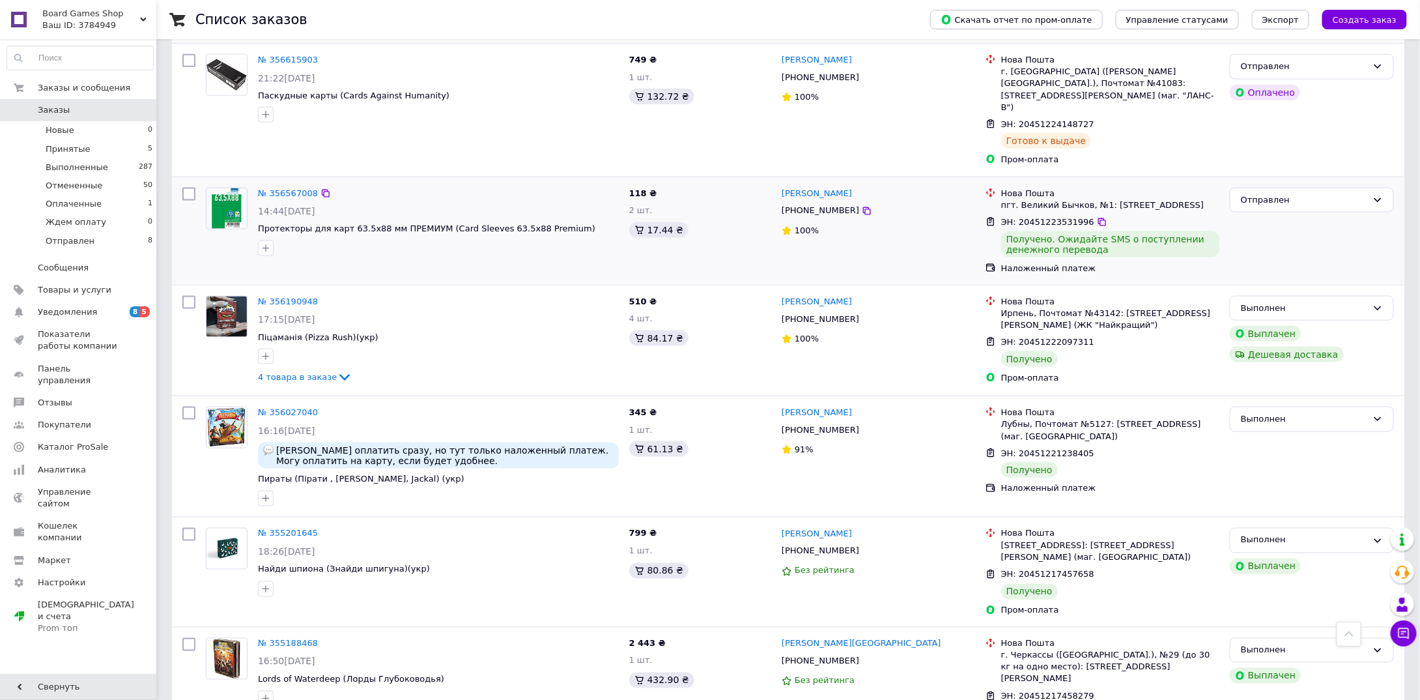
scroll to position [782, 0]
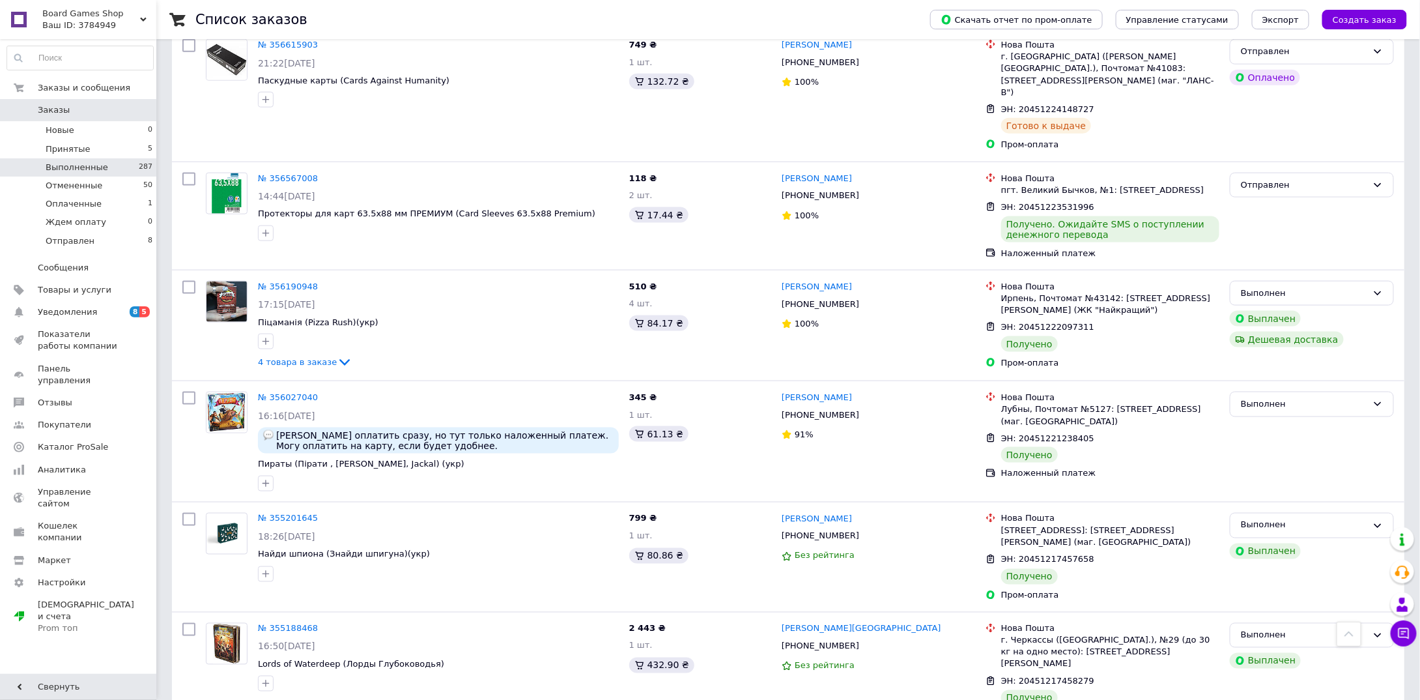
click at [94, 165] on span "Выполненные" at bounding box center [77, 168] width 63 height 12
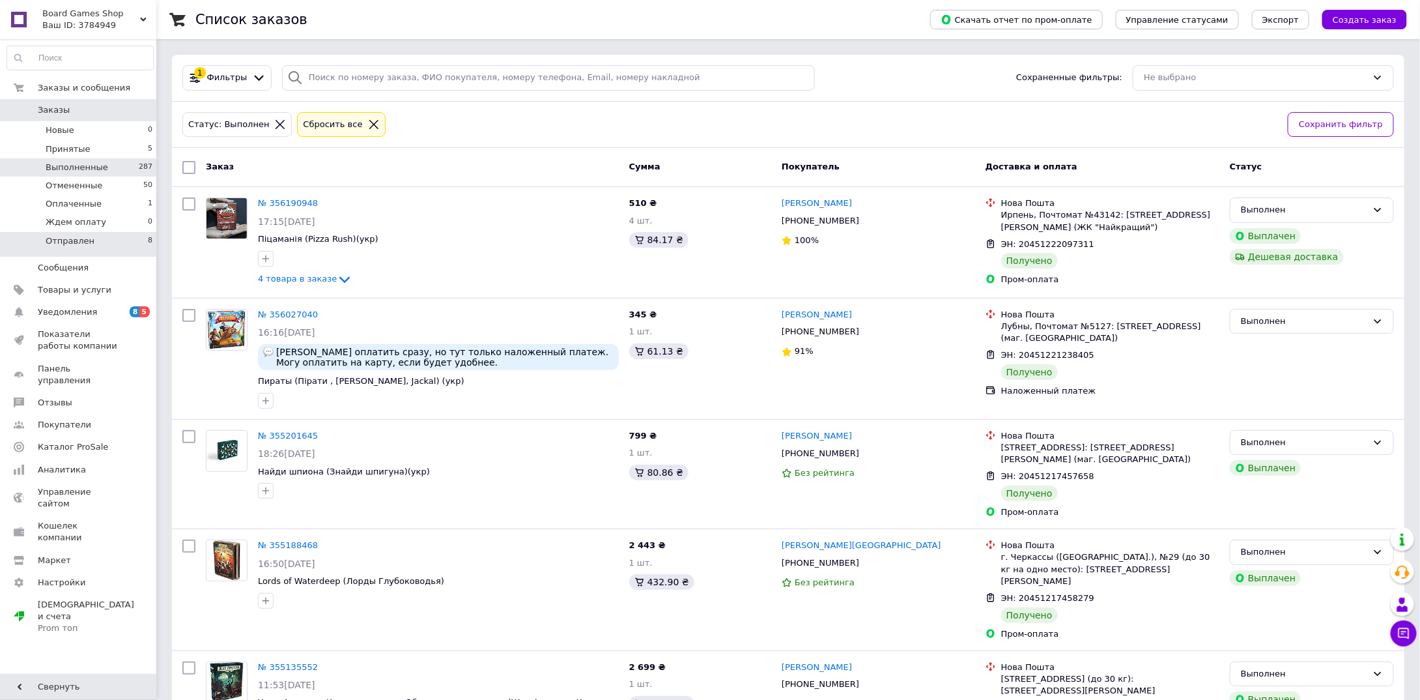
click at [97, 240] on li "Отправлен 8" at bounding box center [80, 244] width 160 height 25
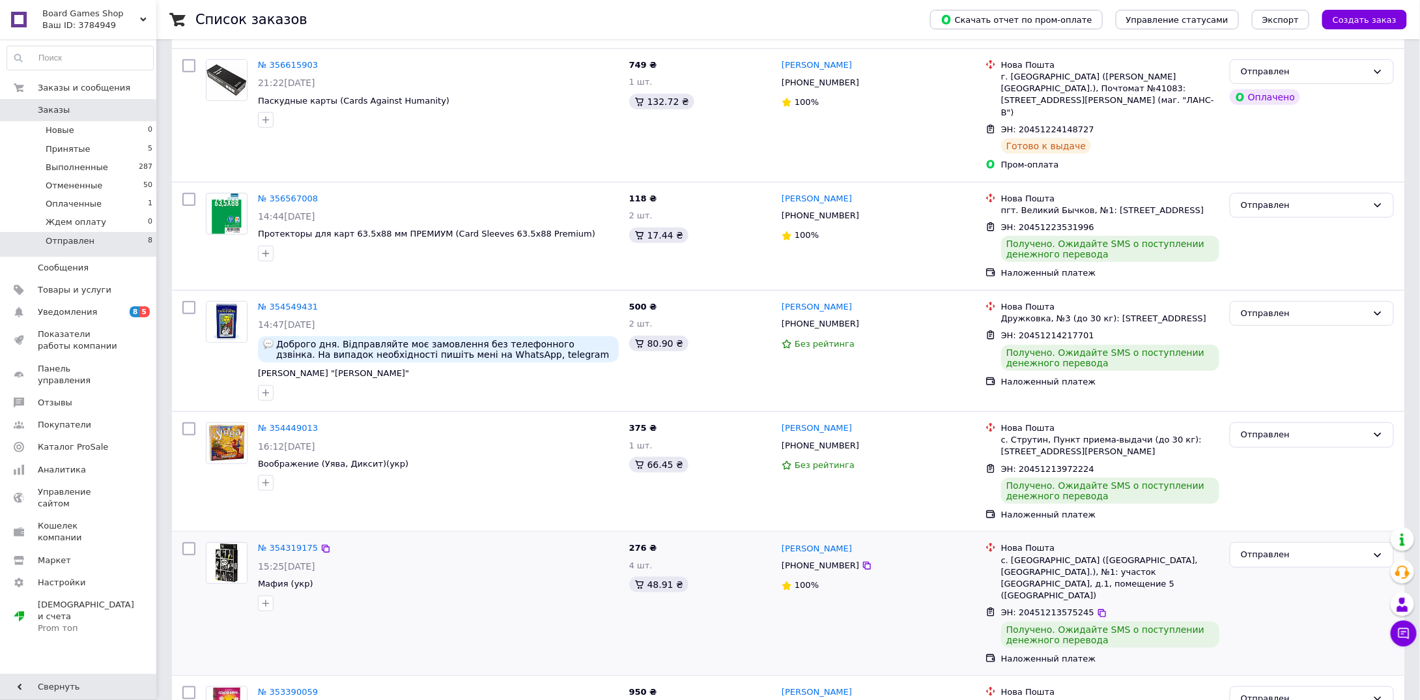
scroll to position [407, 0]
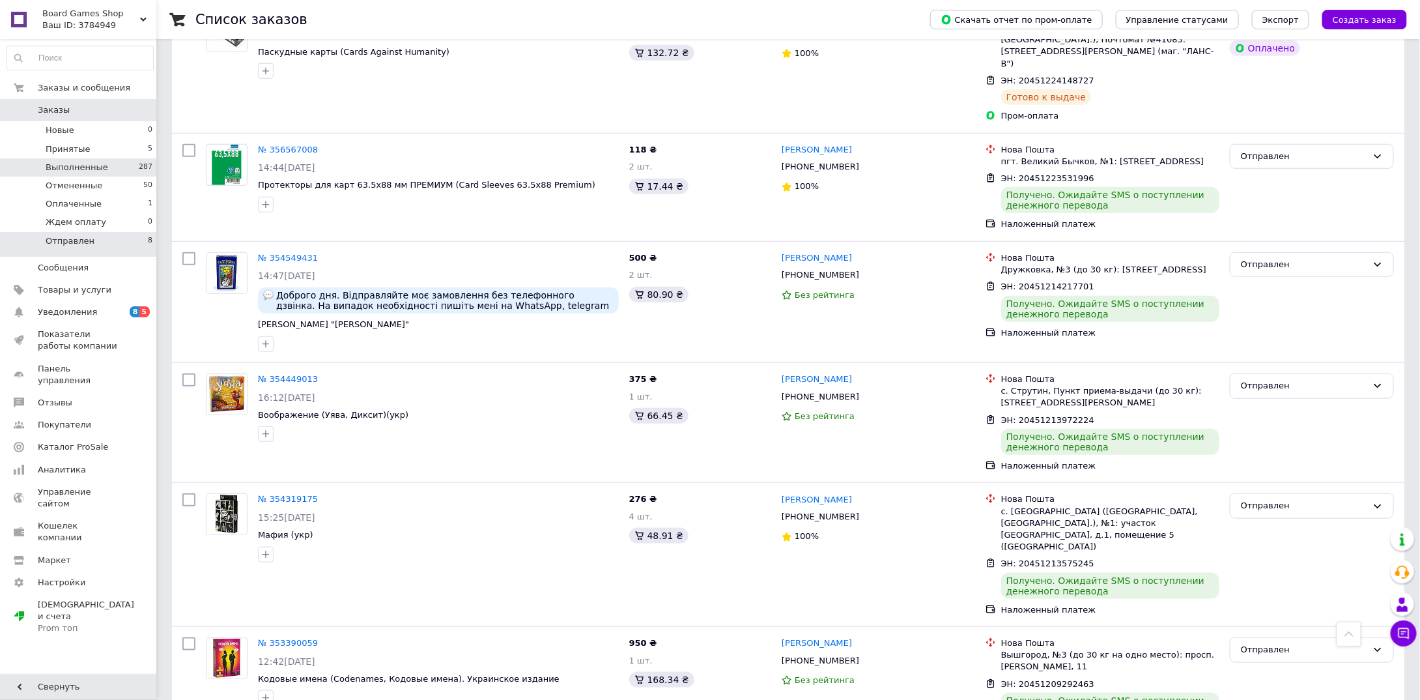
click at [100, 167] on span "Выполненные" at bounding box center [77, 168] width 63 height 12
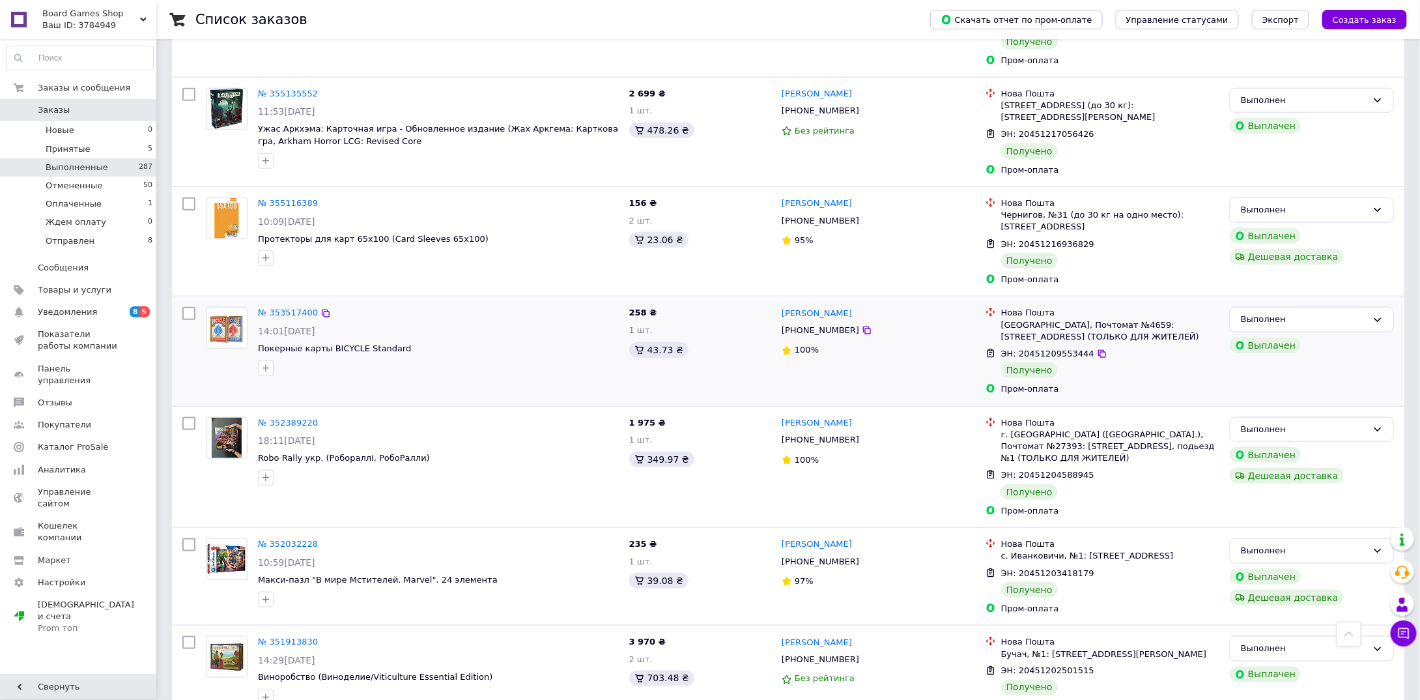
scroll to position [782, 0]
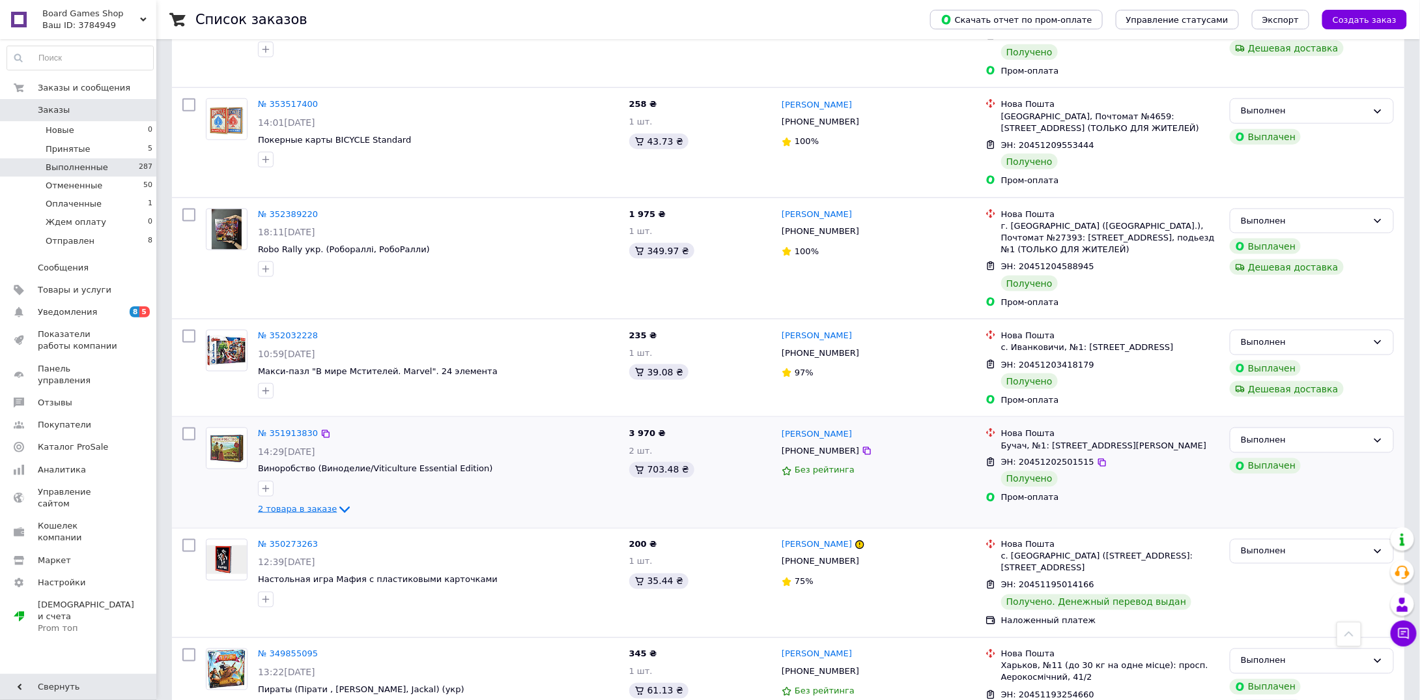
click at [337, 502] on icon at bounding box center [345, 510] width 16 height 16
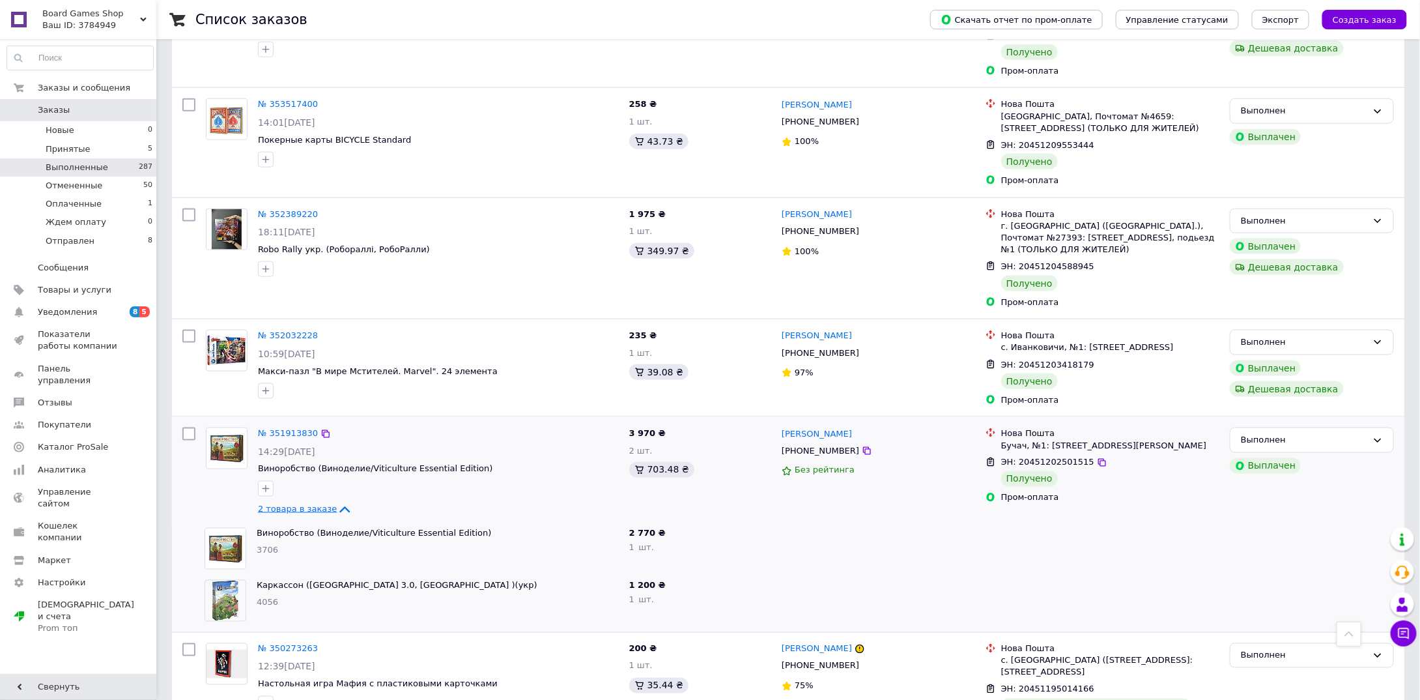
click at [337, 502] on icon at bounding box center [345, 510] width 16 height 16
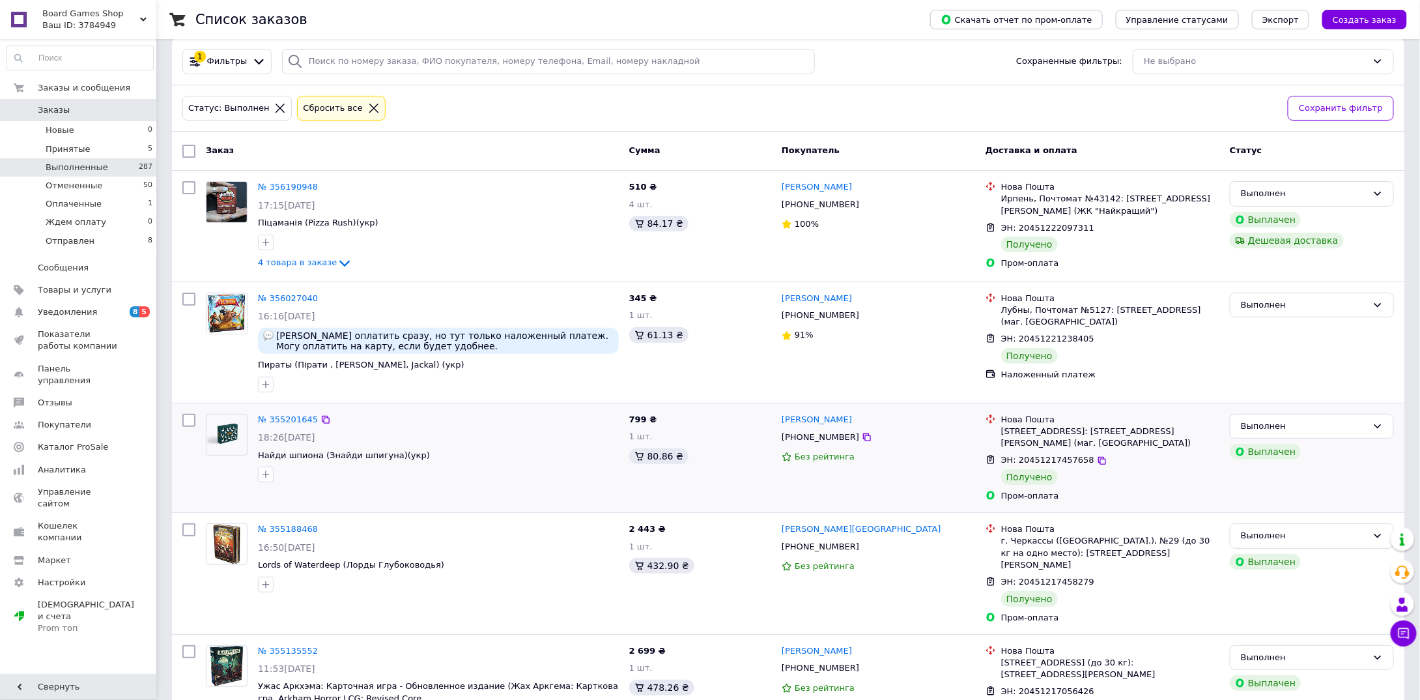
scroll to position [0, 0]
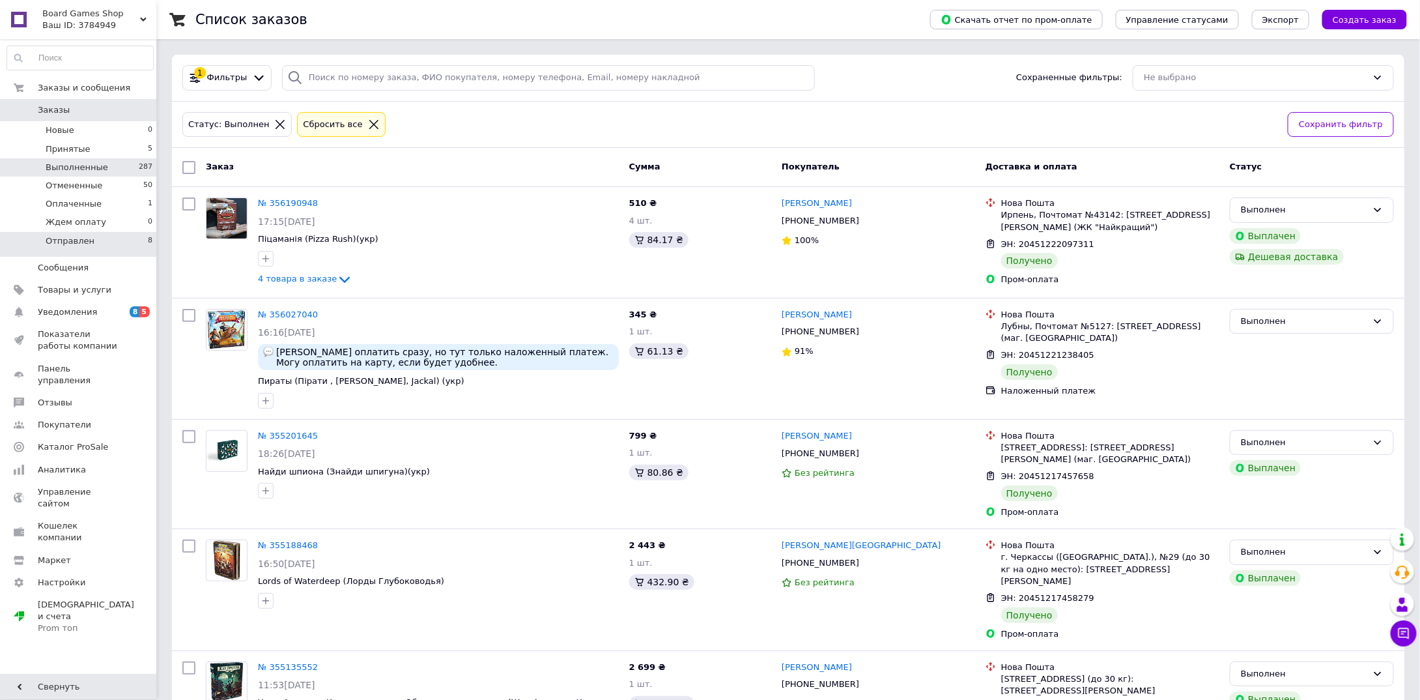
click at [108, 241] on li "Отправлен 8" at bounding box center [80, 244] width 160 height 25
